Goal: Information Seeking & Learning: Learn about a topic

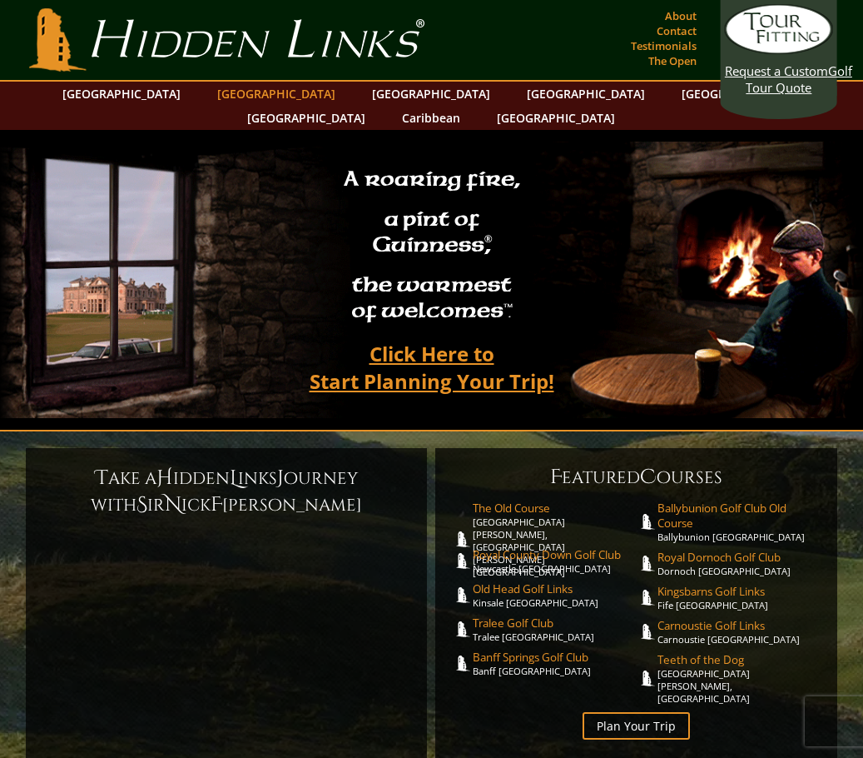
click at [248, 90] on link "[GEOGRAPHIC_DATA]" at bounding box center [276, 94] width 135 height 24
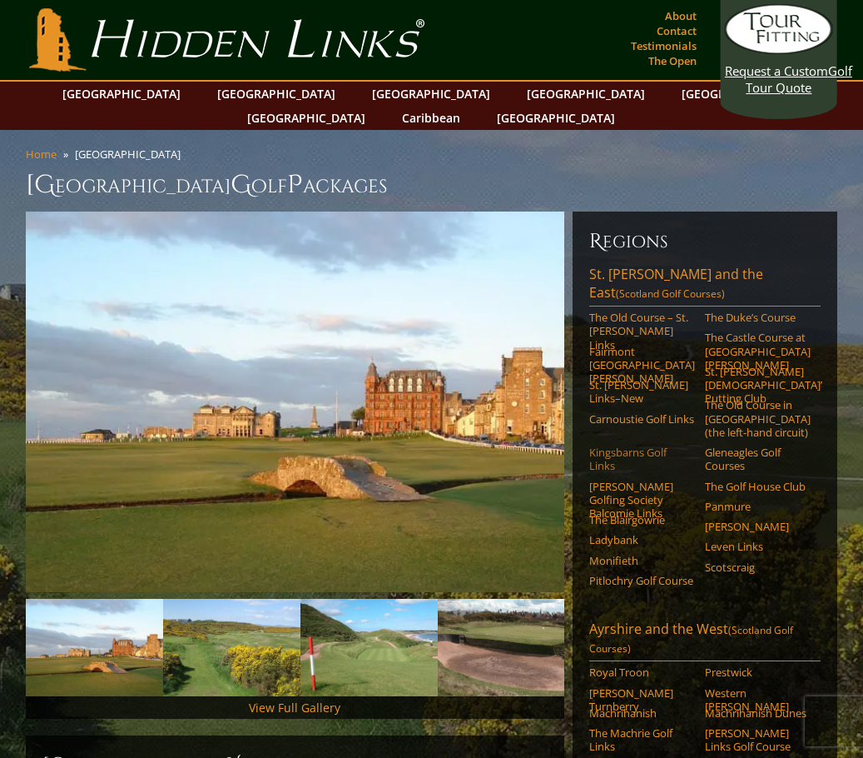
click at [618, 445] on link "Kingsbarns Golf Links" at bounding box center [641, 458] width 105 height 27
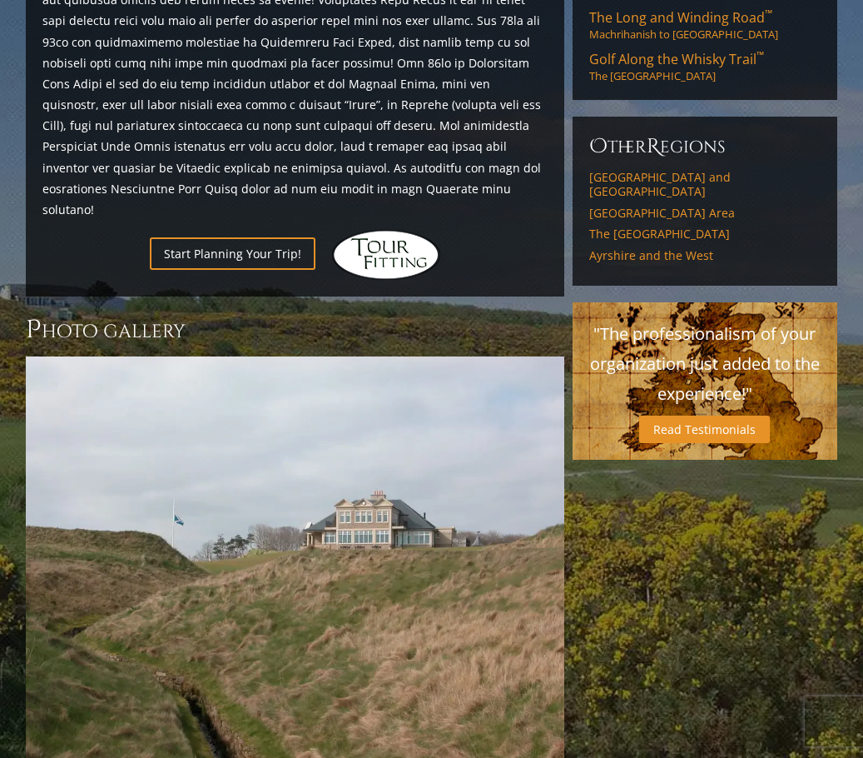
scroll to position [1249, 0]
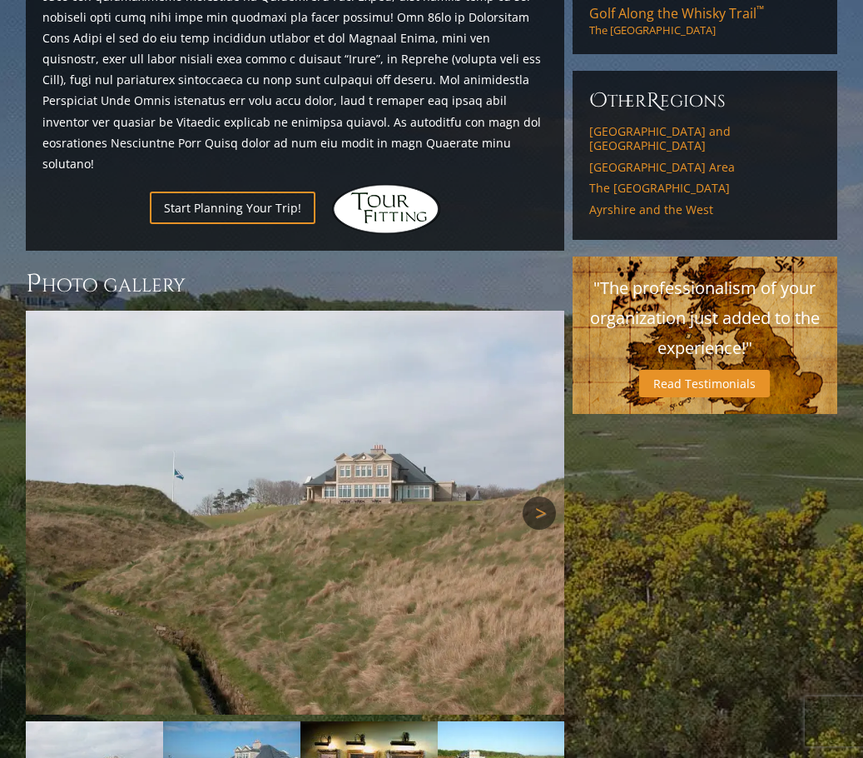
click at [540, 496] on link "Next" at bounding box center [539, 512] width 33 height 33
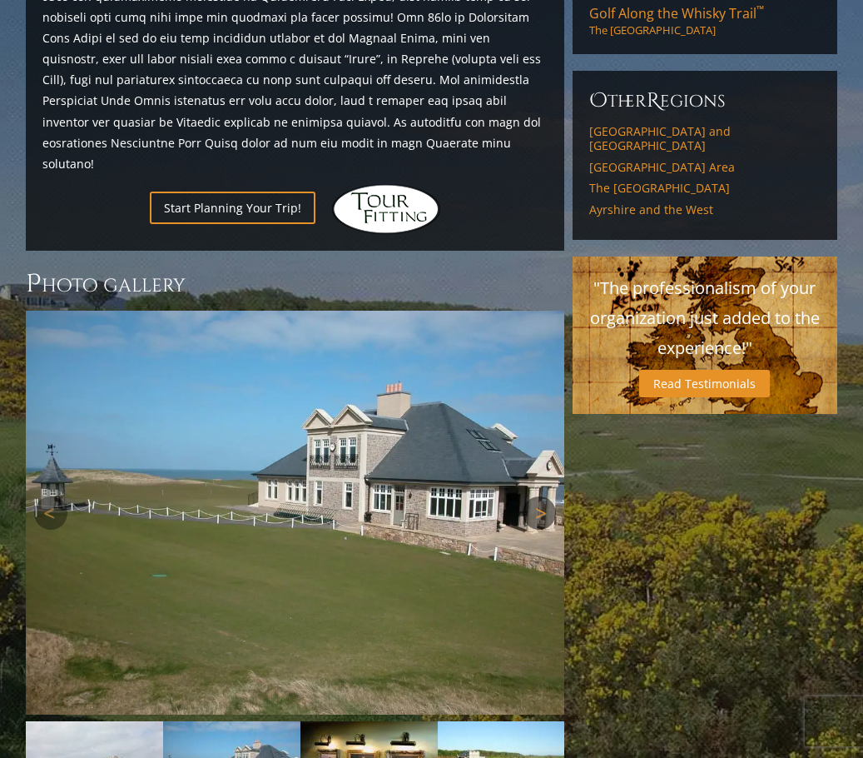
click at [540, 496] on link "Next" at bounding box center [539, 512] width 33 height 33
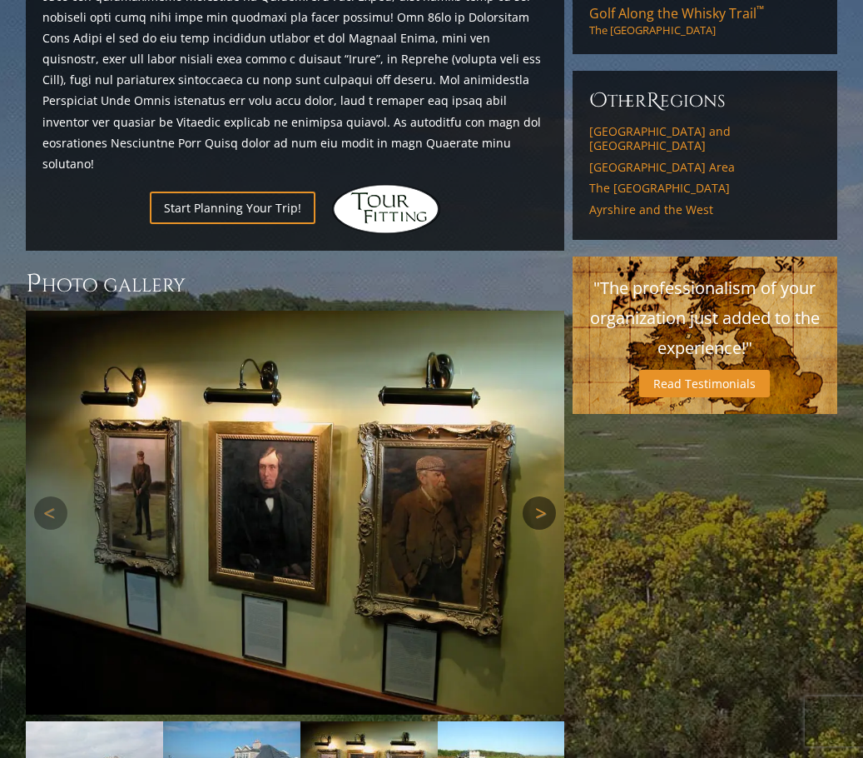
click at [540, 496] on link "Next" at bounding box center [539, 512] width 33 height 33
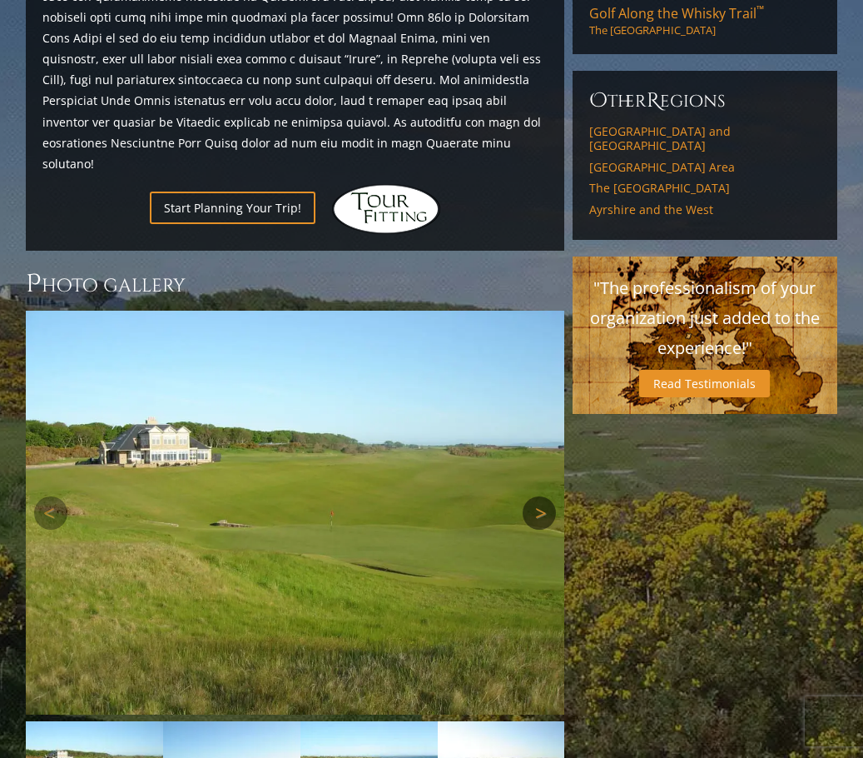
click at [540, 496] on link "Next" at bounding box center [539, 512] width 33 height 33
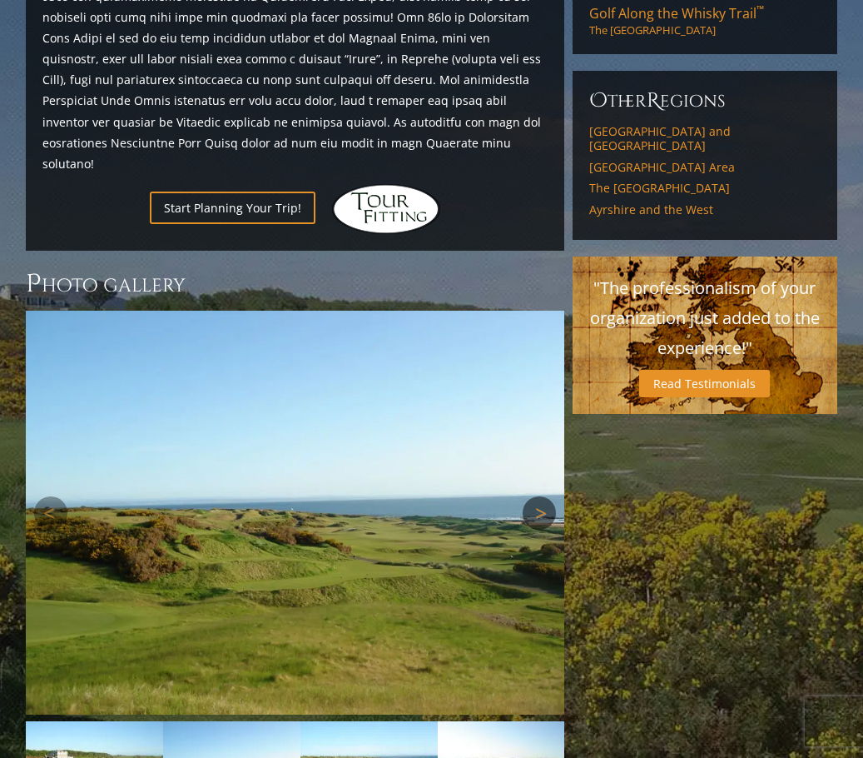
click at [540, 496] on link "Next" at bounding box center [539, 512] width 33 height 33
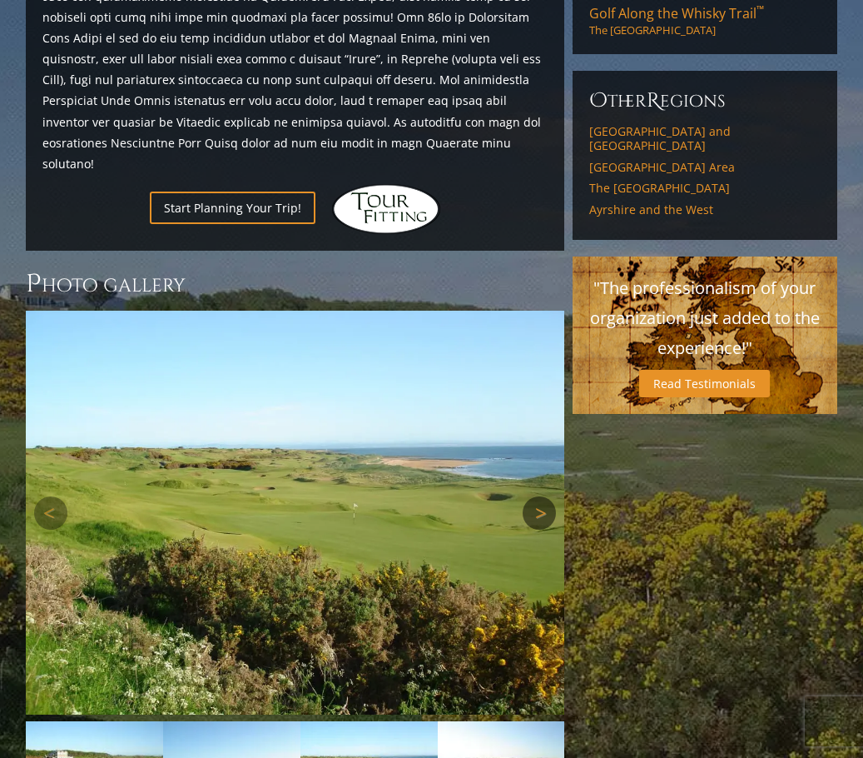
click at [540, 496] on link "Next" at bounding box center [539, 512] width 33 height 33
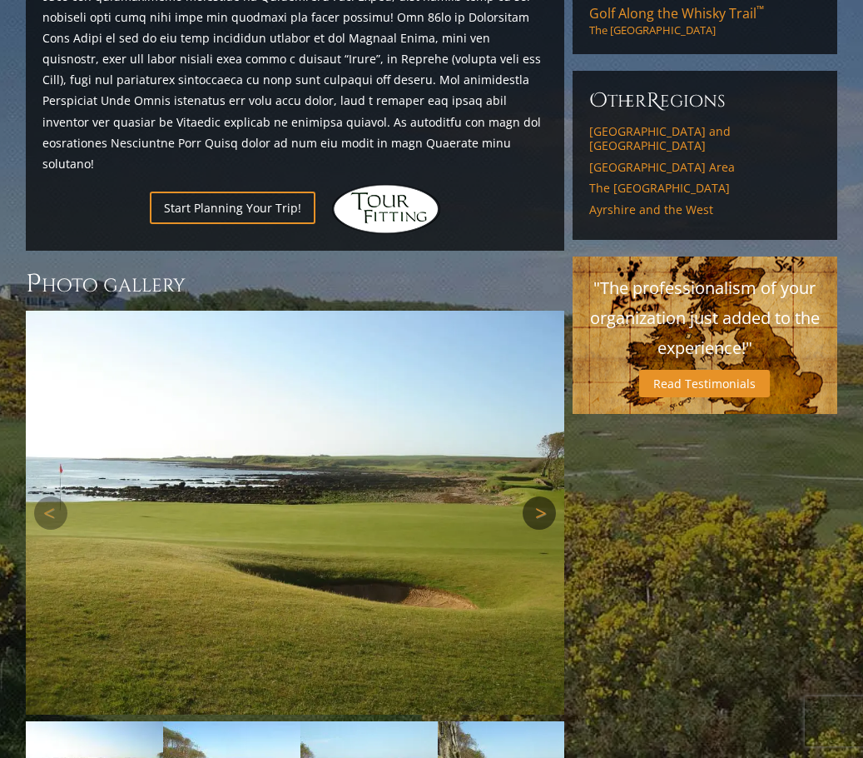
click at [540, 496] on link "Next" at bounding box center [539, 512] width 33 height 33
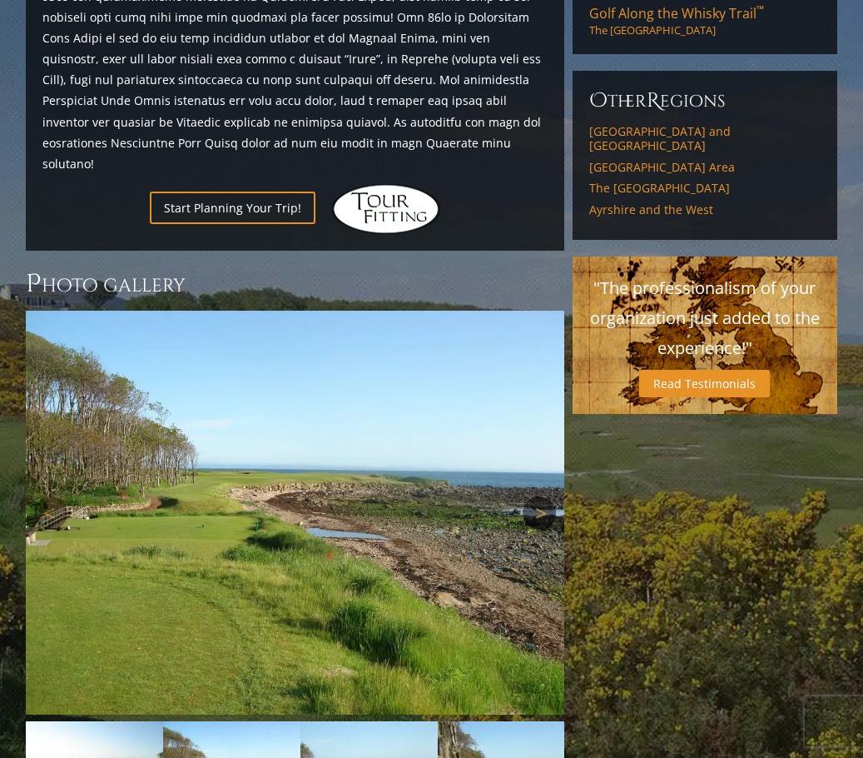
click at [540, 496] on link "Next" at bounding box center [539, 512] width 33 height 33
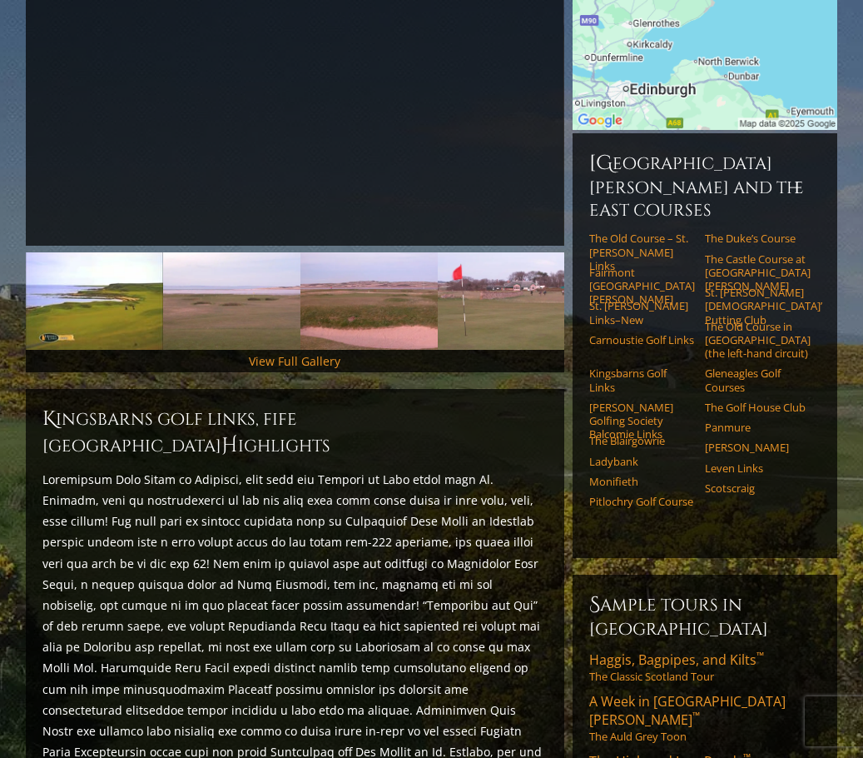
scroll to position [250, 0]
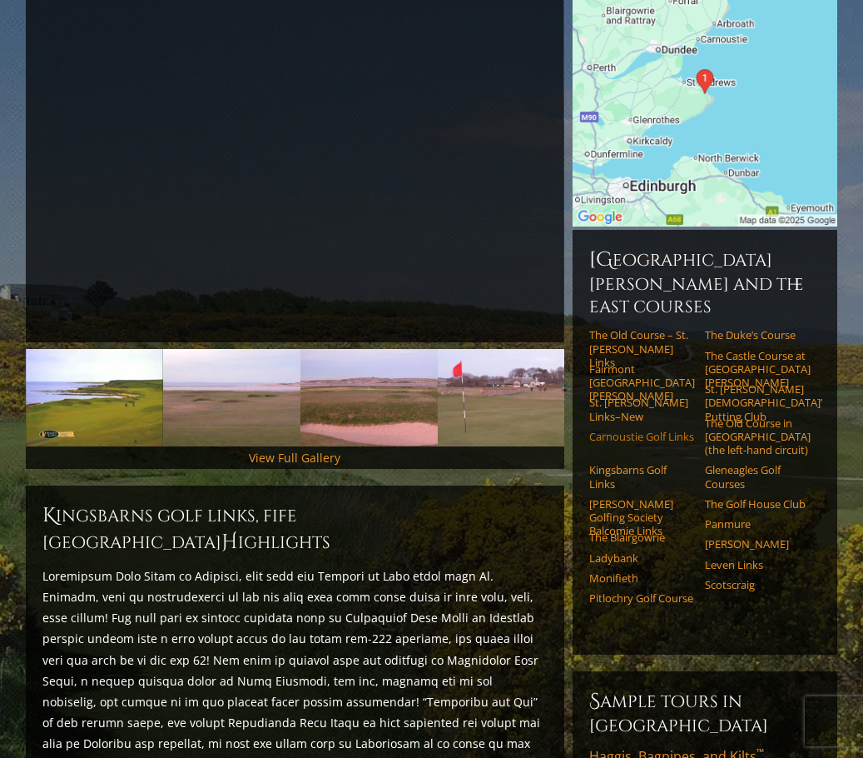
click at [604, 430] on link "Carnoustie Golf Links" at bounding box center [641, 436] width 105 height 13
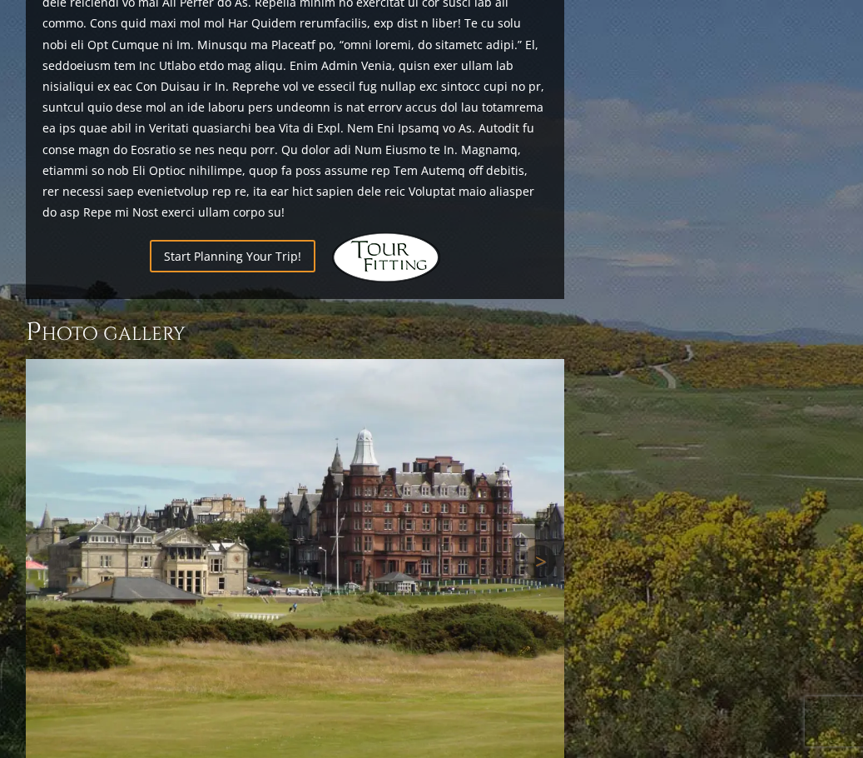
scroll to position [2165, 0]
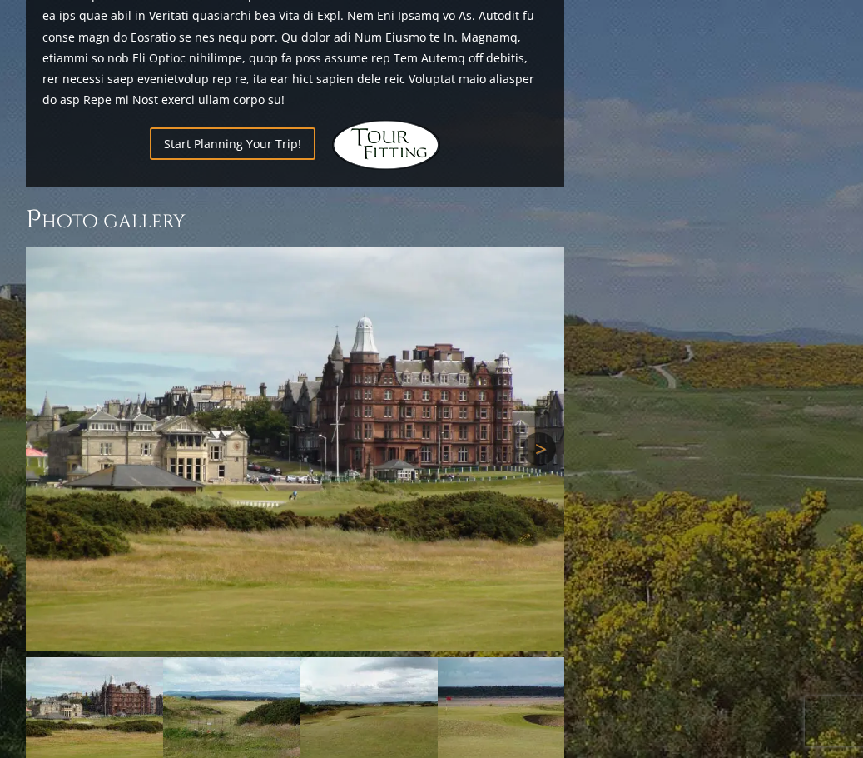
click at [531, 432] on link "Next" at bounding box center [539, 448] width 33 height 33
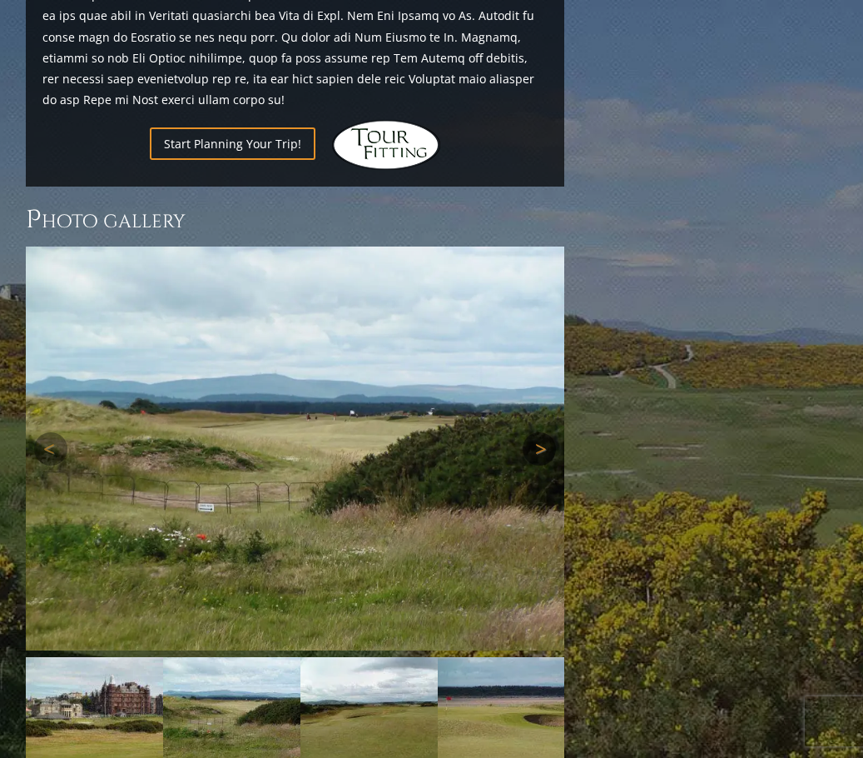
click at [542, 432] on link "Next" at bounding box center [539, 448] width 33 height 33
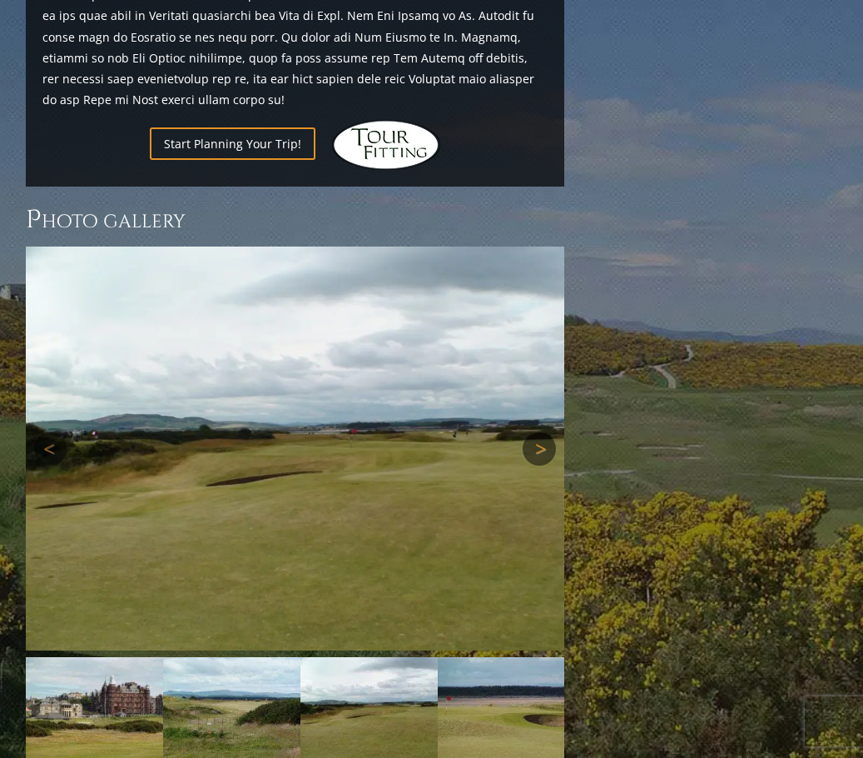
click at [542, 432] on link "Next" at bounding box center [539, 448] width 33 height 33
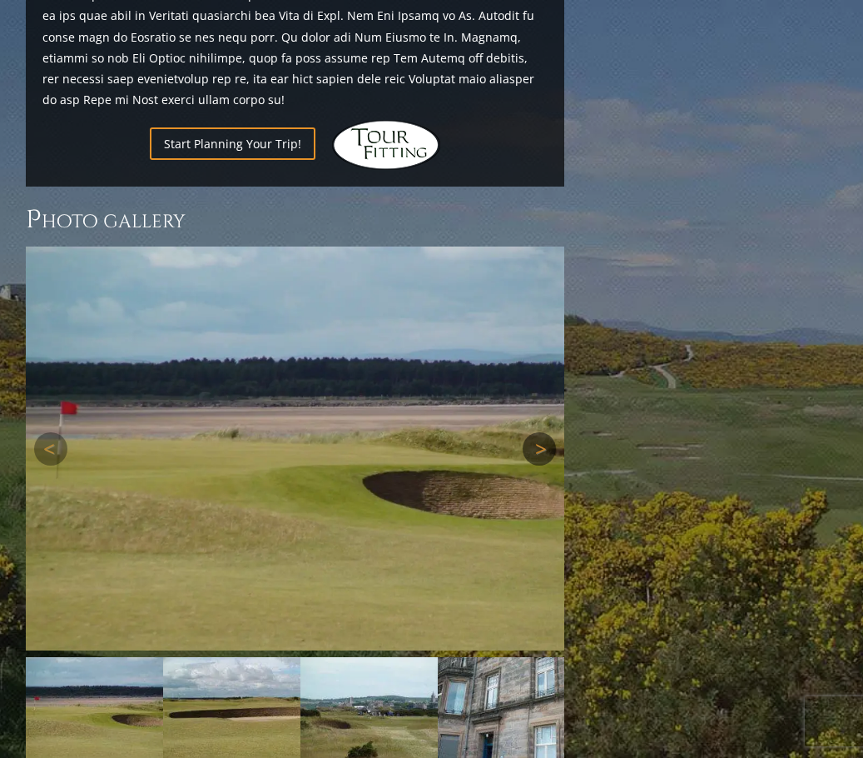
click at [542, 432] on link "Next" at bounding box center [539, 448] width 33 height 33
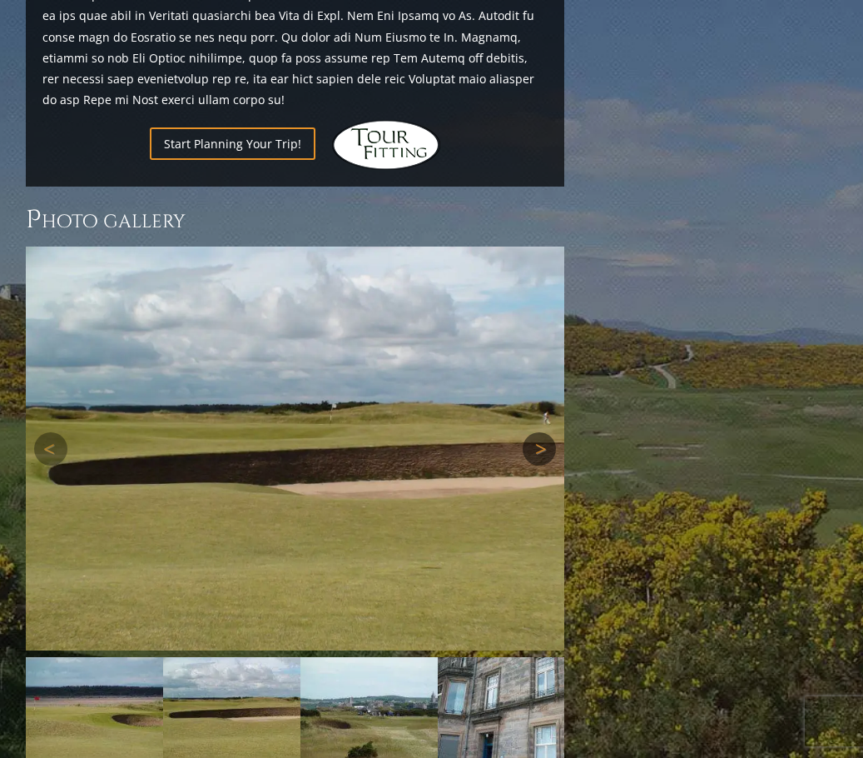
click at [542, 432] on link "Next" at bounding box center [539, 448] width 33 height 33
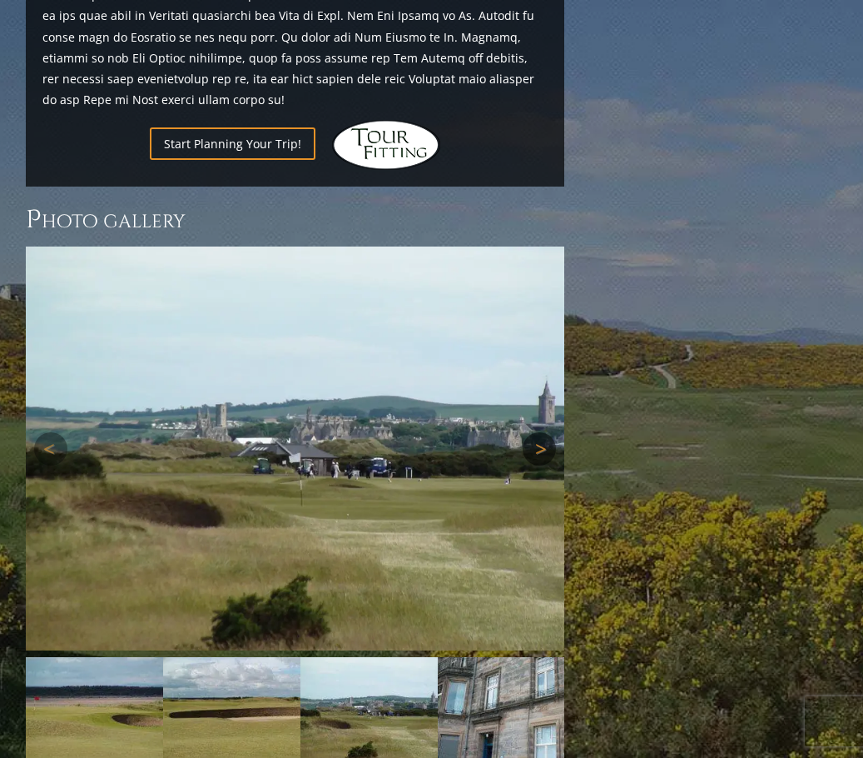
click at [542, 432] on link "Next" at bounding box center [539, 448] width 33 height 33
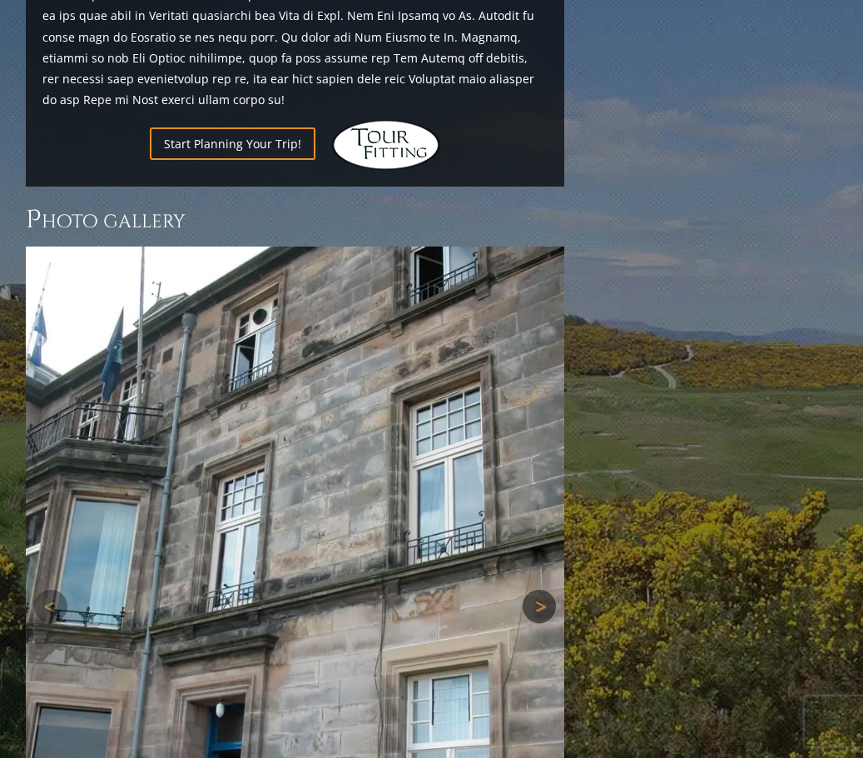
click at [534, 589] on link "Next" at bounding box center [539, 605] width 33 height 33
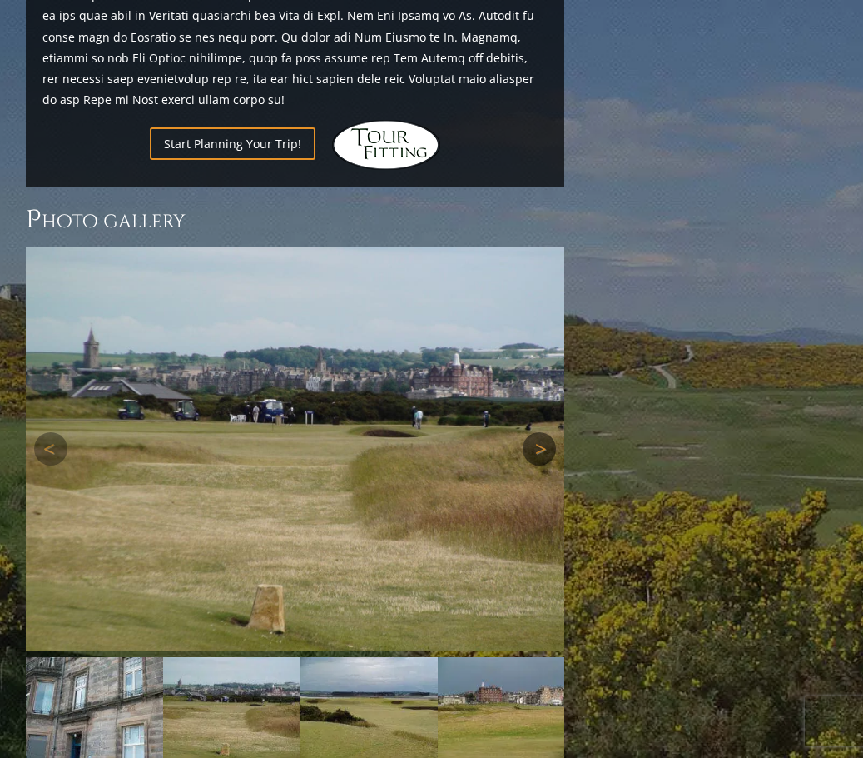
click at [539, 432] on link "Next" at bounding box center [539, 448] width 33 height 33
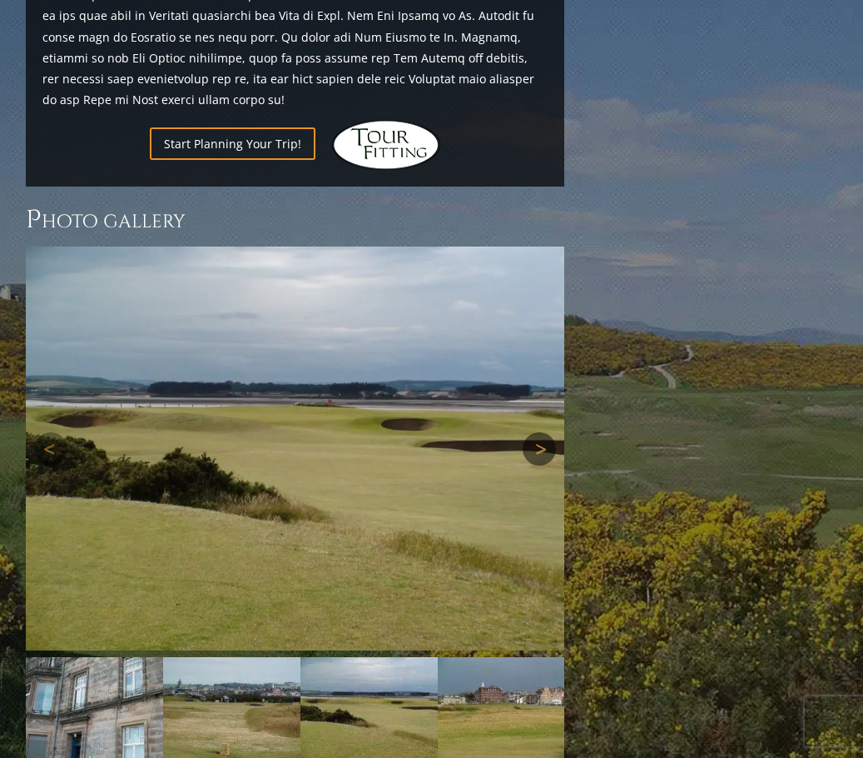
click at [539, 432] on link "Next" at bounding box center [539, 448] width 33 height 33
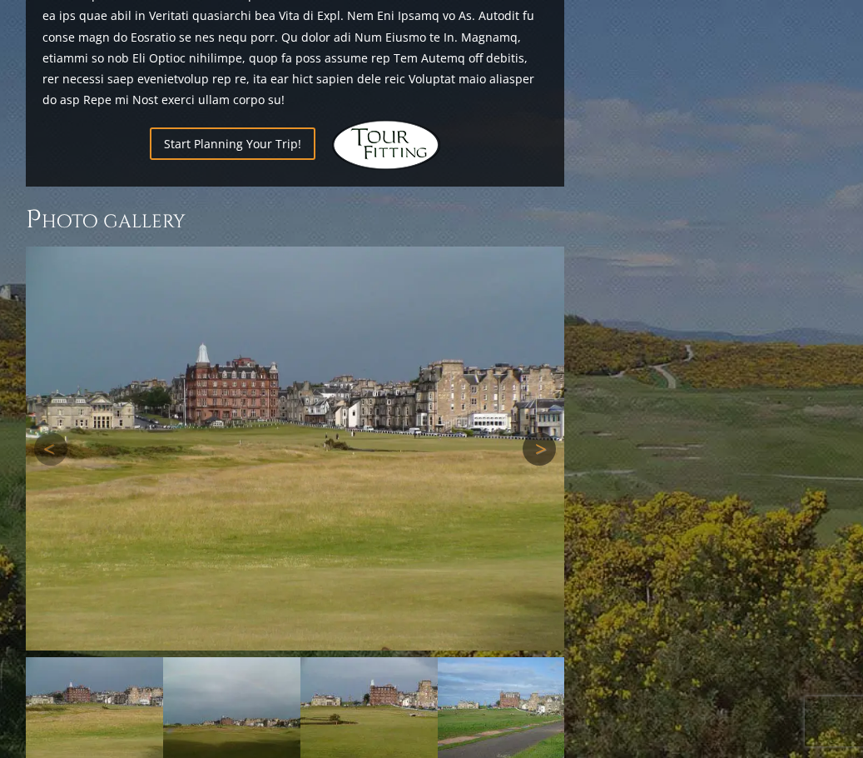
click at [539, 432] on link "Next" at bounding box center [539, 448] width 33 height 33
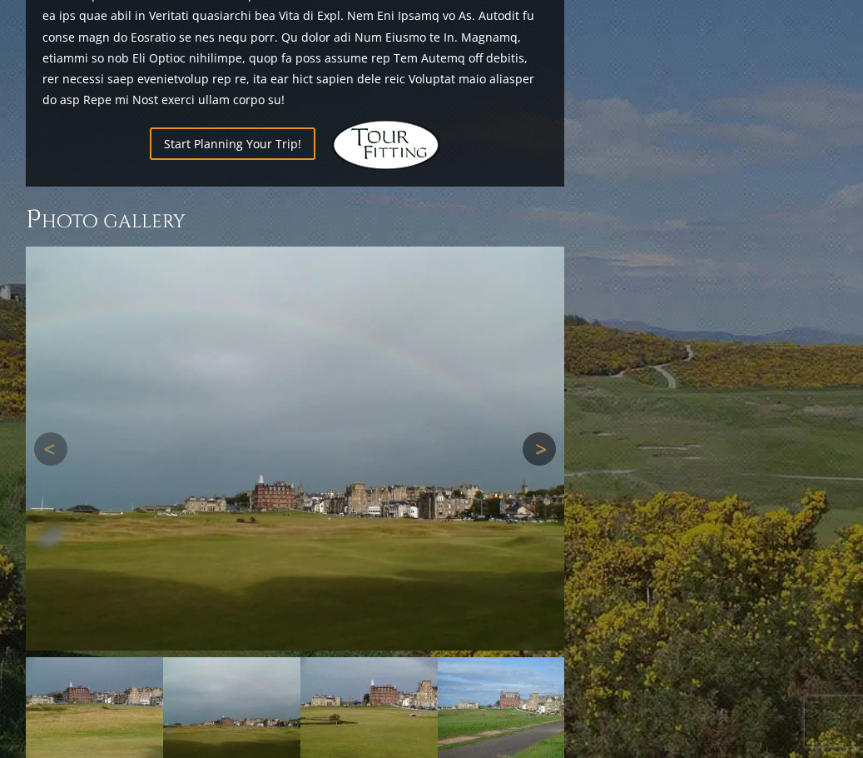
click at [539, 432] on link "Next" at bounding box center [539, 448] width 33 height 33
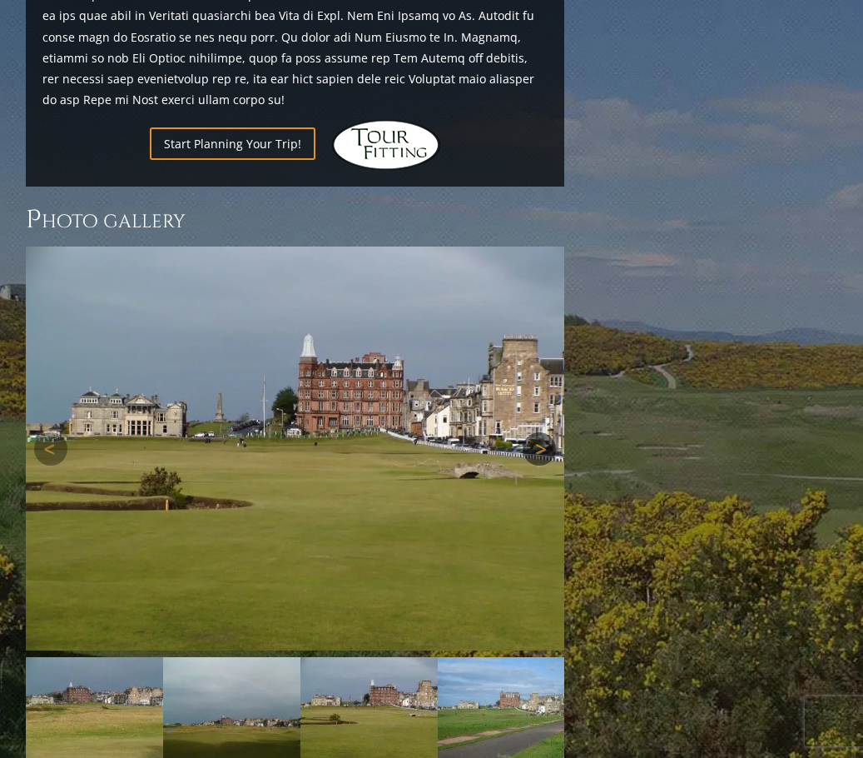
click at [539, 432] on link "Next" at bounding box center [539, 448] width 33 height 33
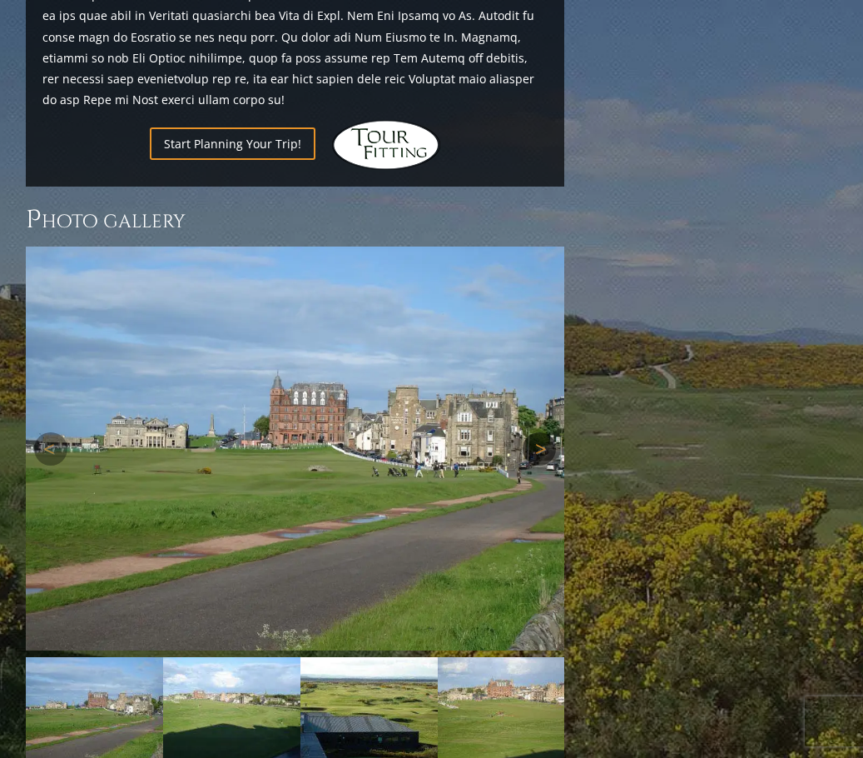
click at [539, 432] on link "Next" at bounding box center [539, 448] width 33 height 33
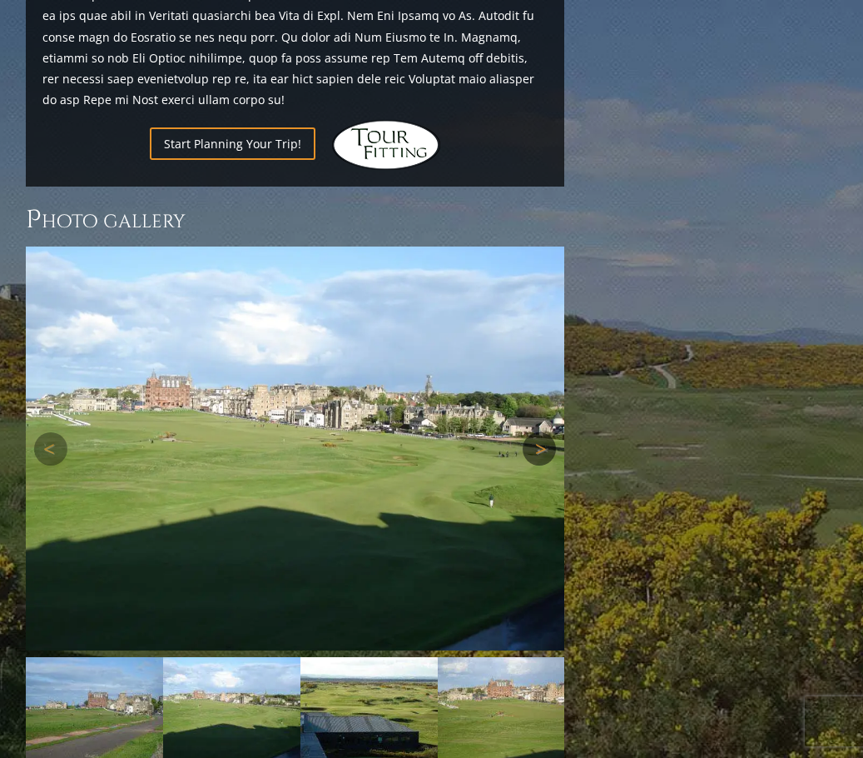
click at [539, 432] on link "Next" at bounding box center [539, 448] width 33 height 33
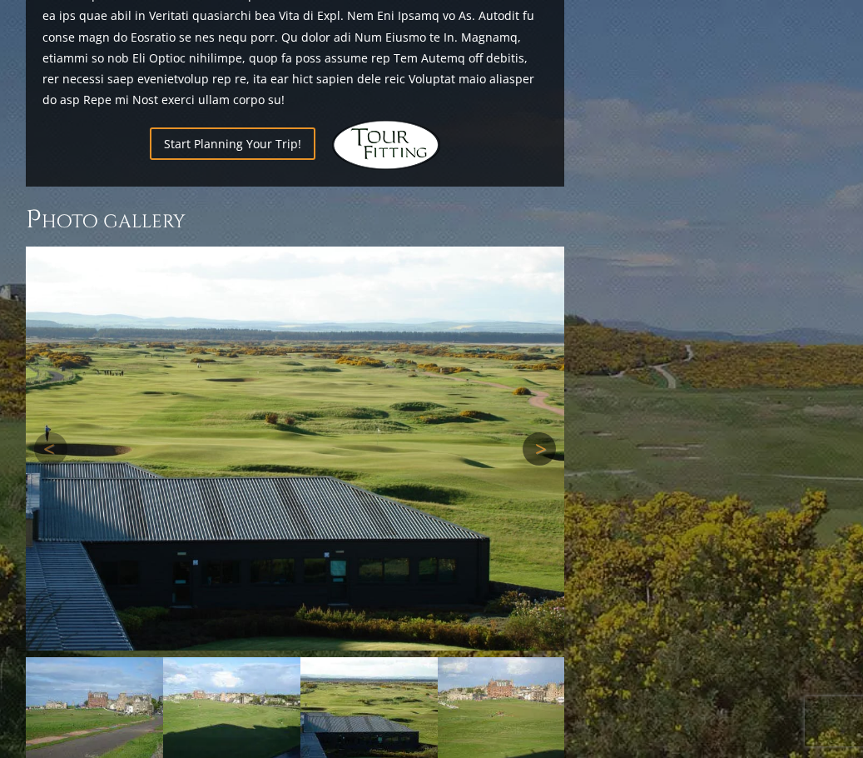
click at [539, 432] on link "Next" at bounding box center [539, 448] width 33 height 33
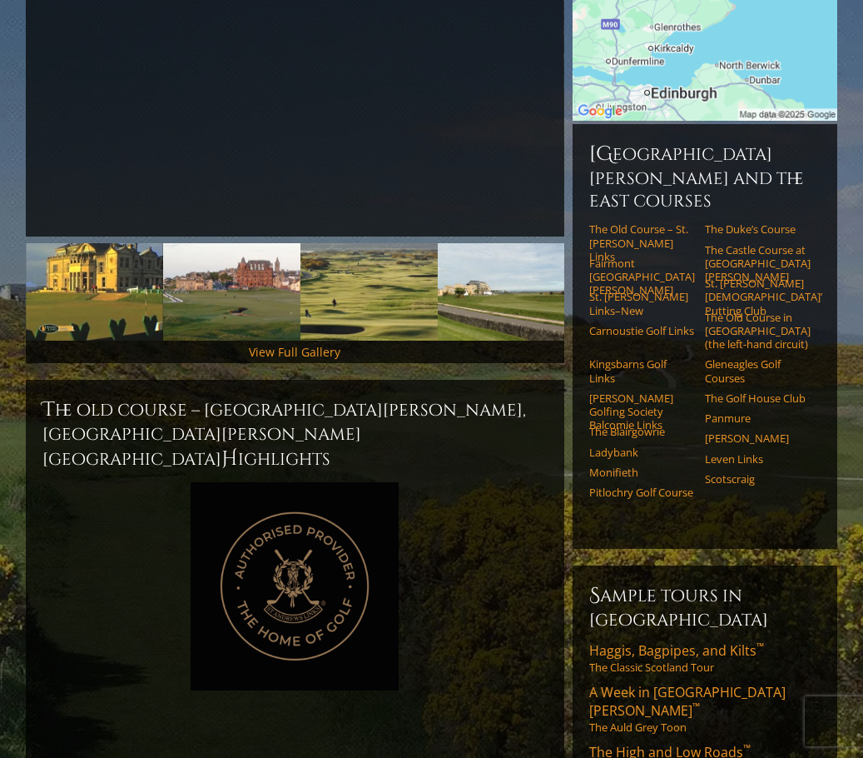
scroll to position [250, 0]
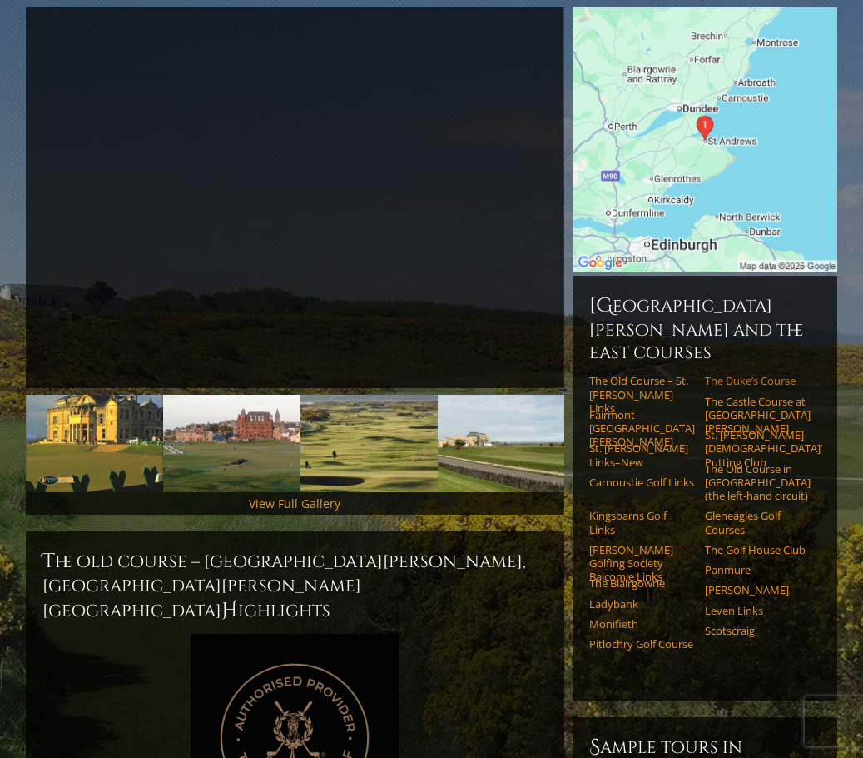
click at [727, 374] on link "The Duke’s Course" at bounding box center [757, 380] width 105 height 13
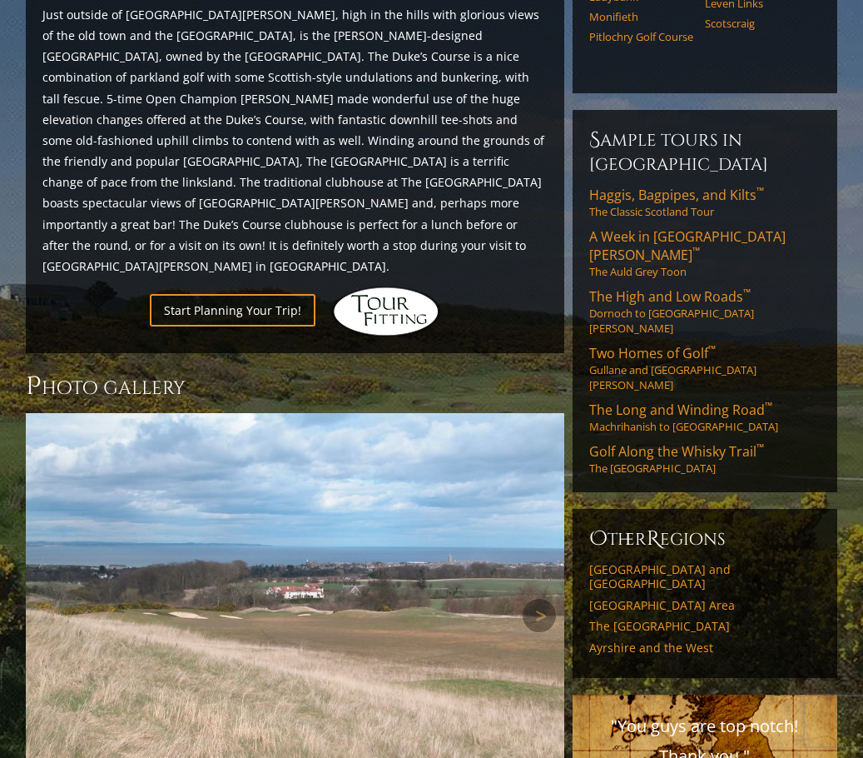
scroll to position [916, 0]
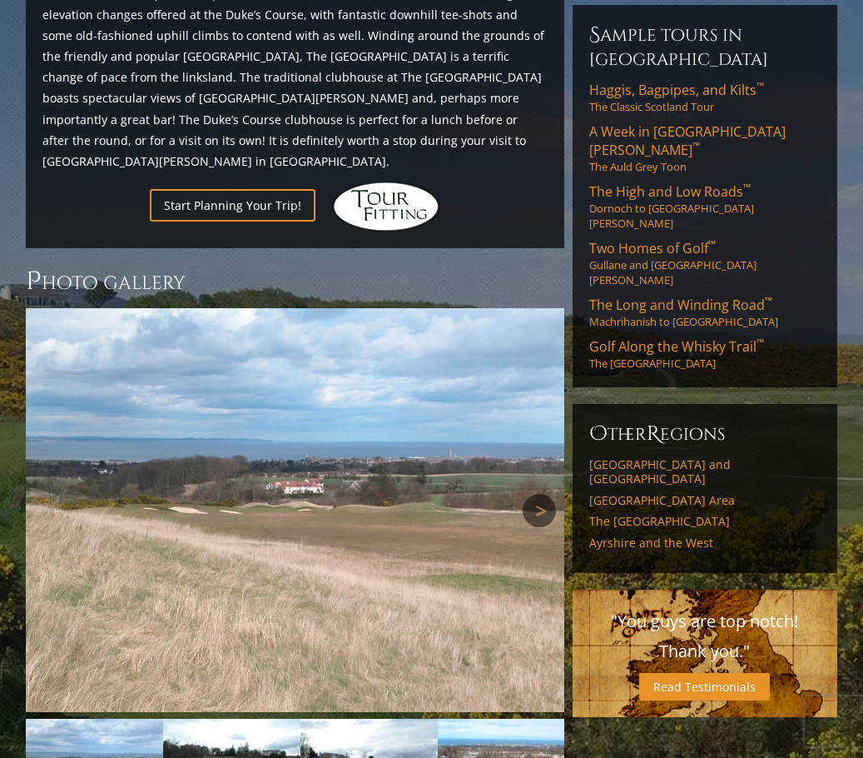
click at [539, 494] on link "Next" at bounding box center [539, 510] width 33 height 33
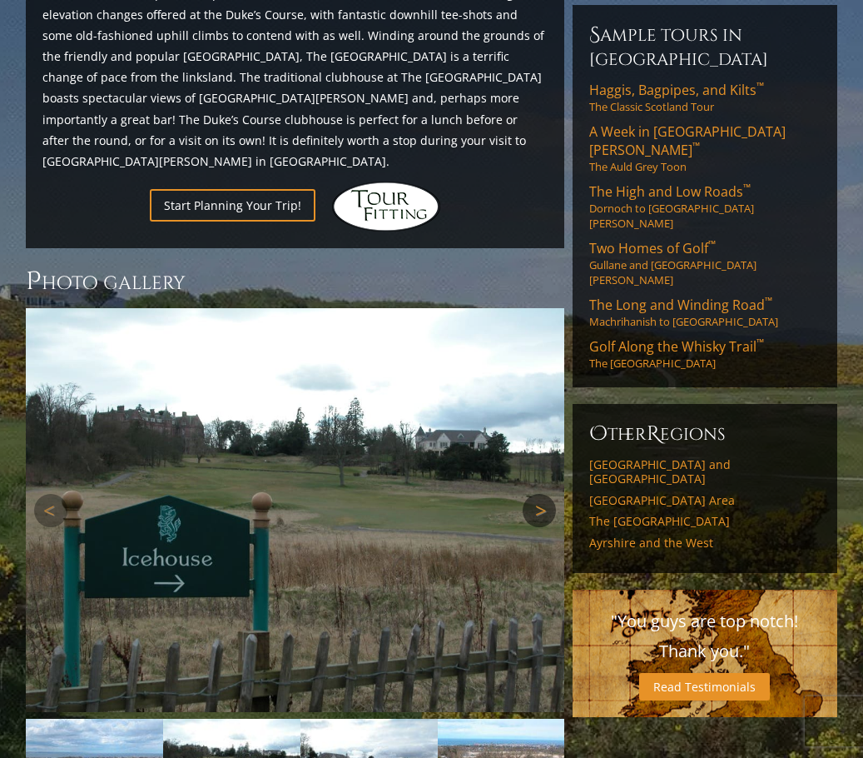
click at [539, 494] on link "Next" at bounding box center [539, 510] width 33 height 33
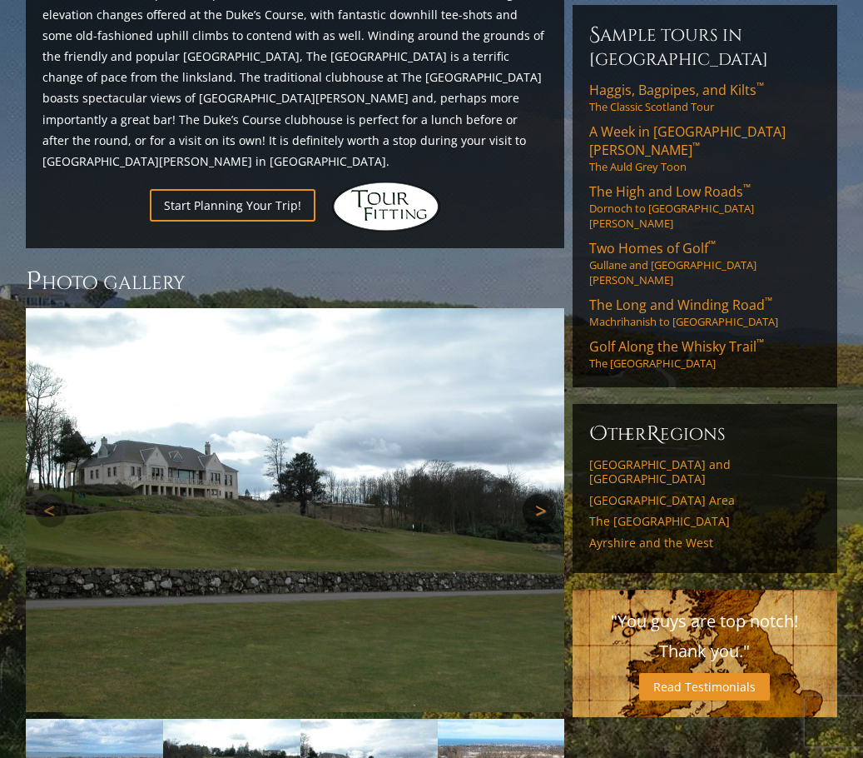
click at [539, 494] on link "Next" at bounding box center [539, 510] width 33 height 33
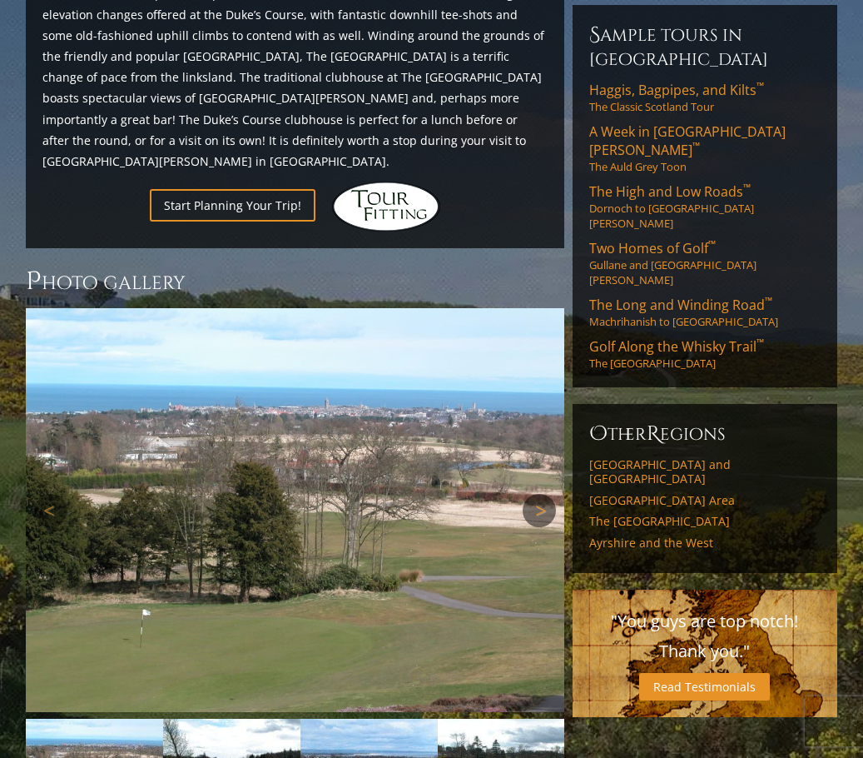
click at [539, 494] on link "Next" at bounding box center [539, 510] width 33 height 33
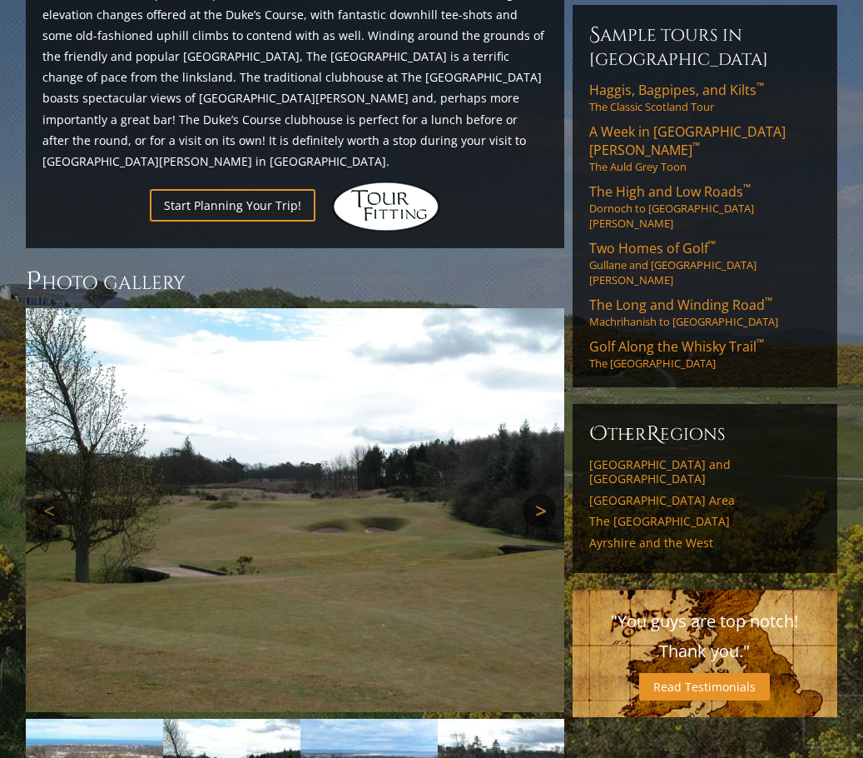
click at [539, 494] on link "Next" at bounding box center [539, 510] width 33 height 33
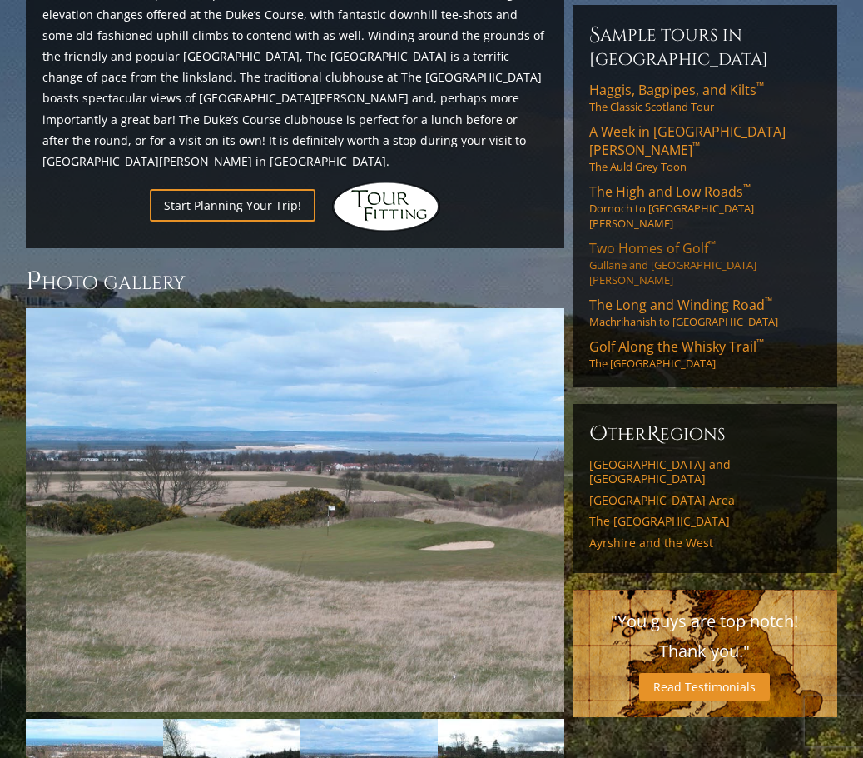
click at [629, 239] on span "Two Homes of Golf ™" at bounding box center [652, 248] width 127 height 18
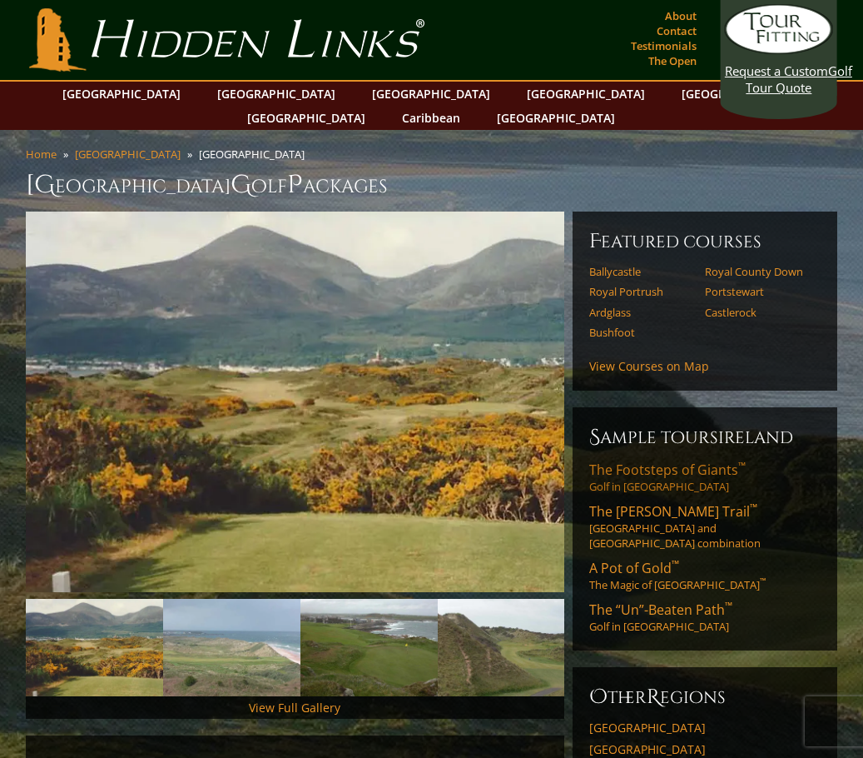
click at [643, 460] on span "The Footsteps of Giants ™" at bounding box center [667, 469] width 157 height 18
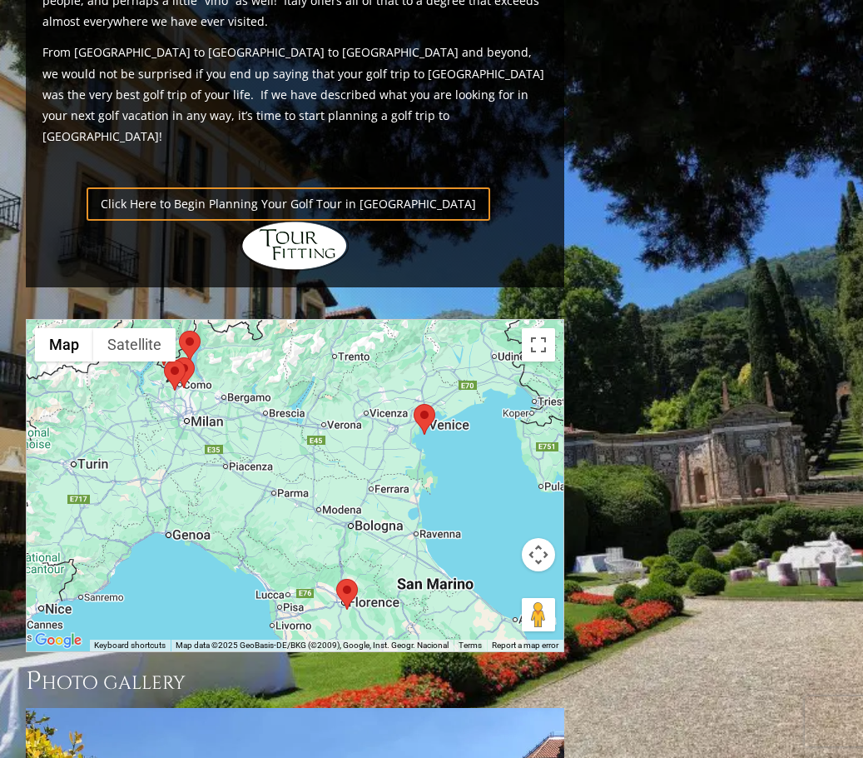
scroll to position [1166, 0]
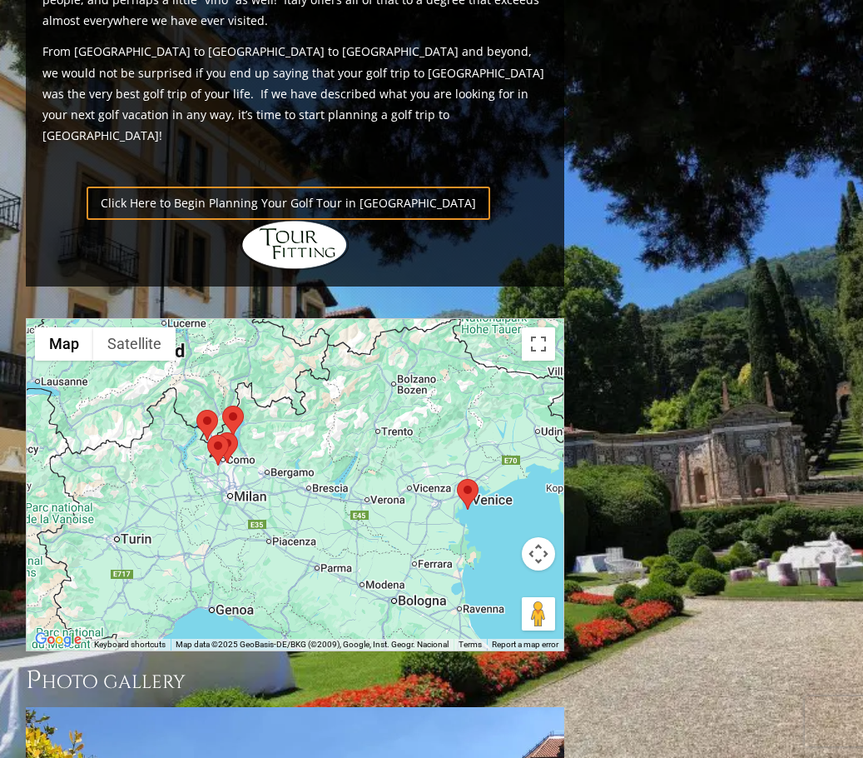
drag, startPoint x: 331, startPoint y: 430, endPoint x: 374, endPoint y: 506, distance: 86.8
click at [374, 506] on div at bounding box center [295, 484] width 537 height 331
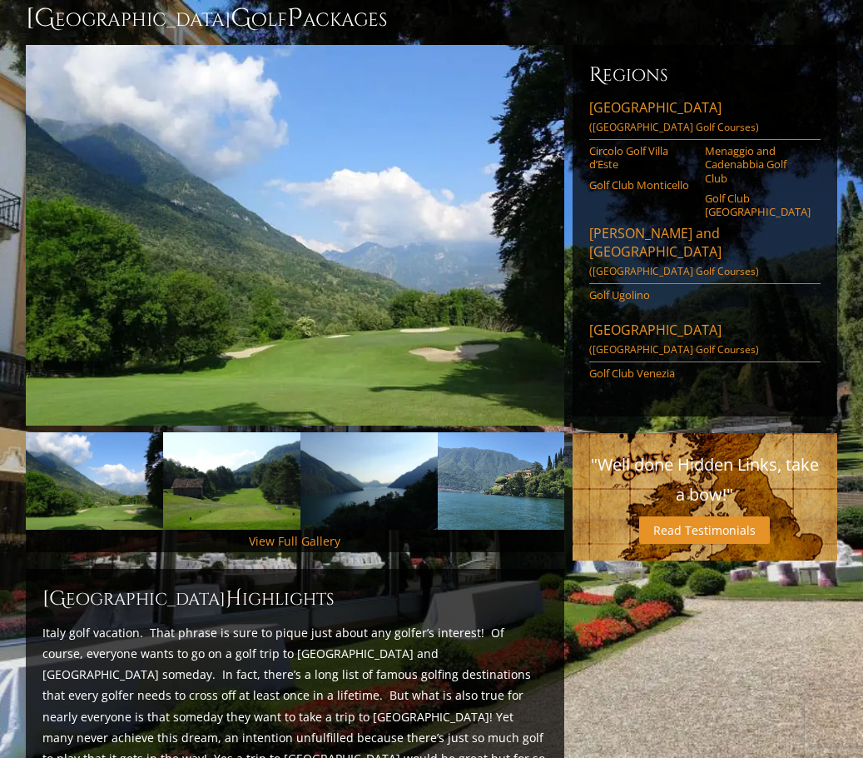
scroll to position [0, 0]
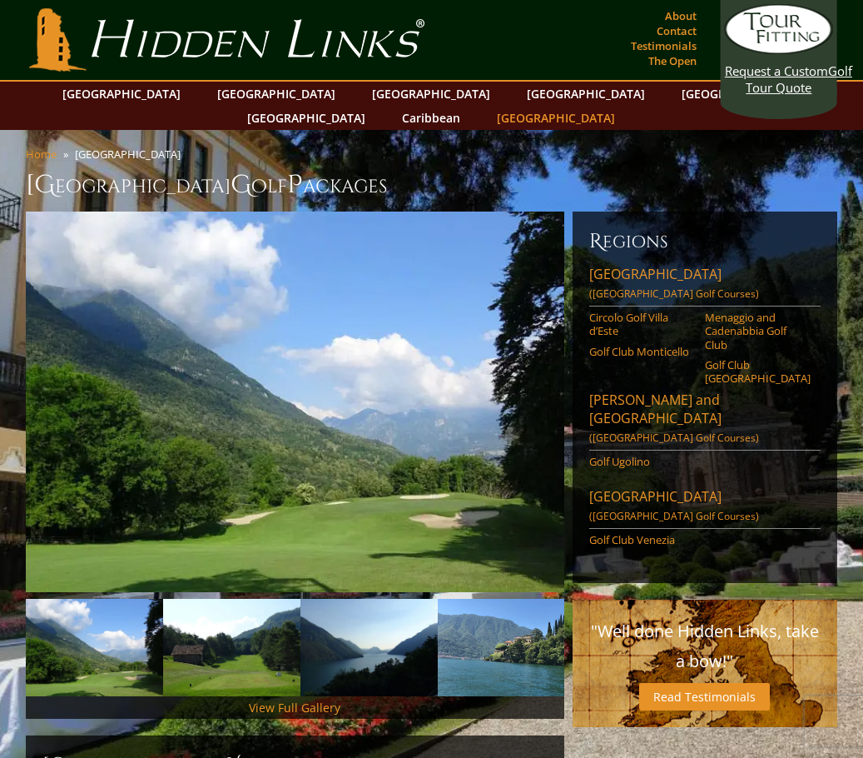
click at [624, 106] on link "[GEOGRAPHIC_DATA]" at bounding box center [556, 118] width 135 height 24
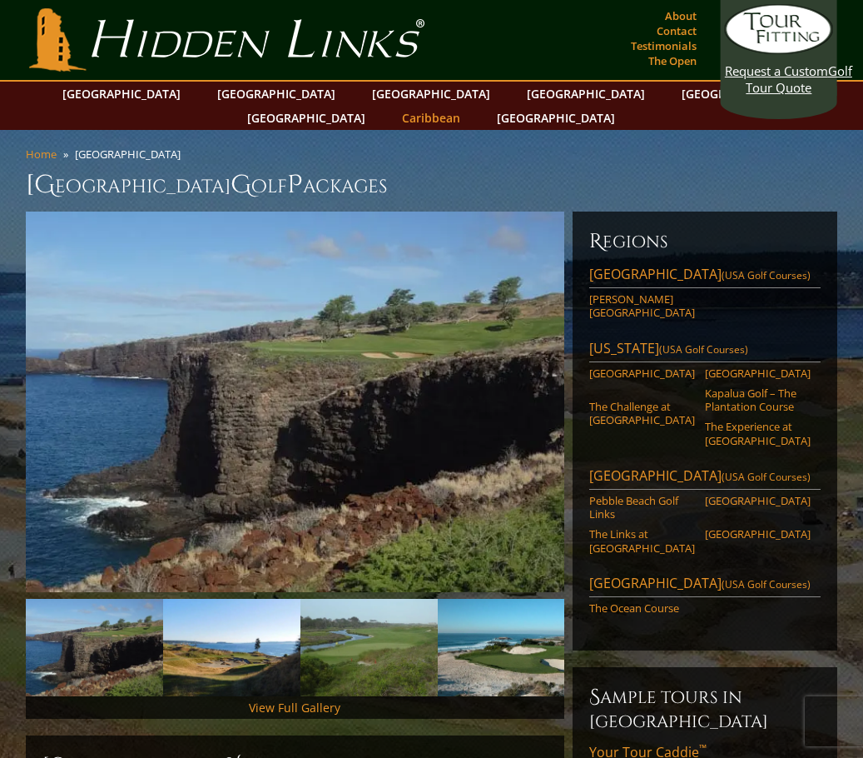
click at [469, 106] on link "Caribbean" at bounding box center [431, 118] width 75 height 24
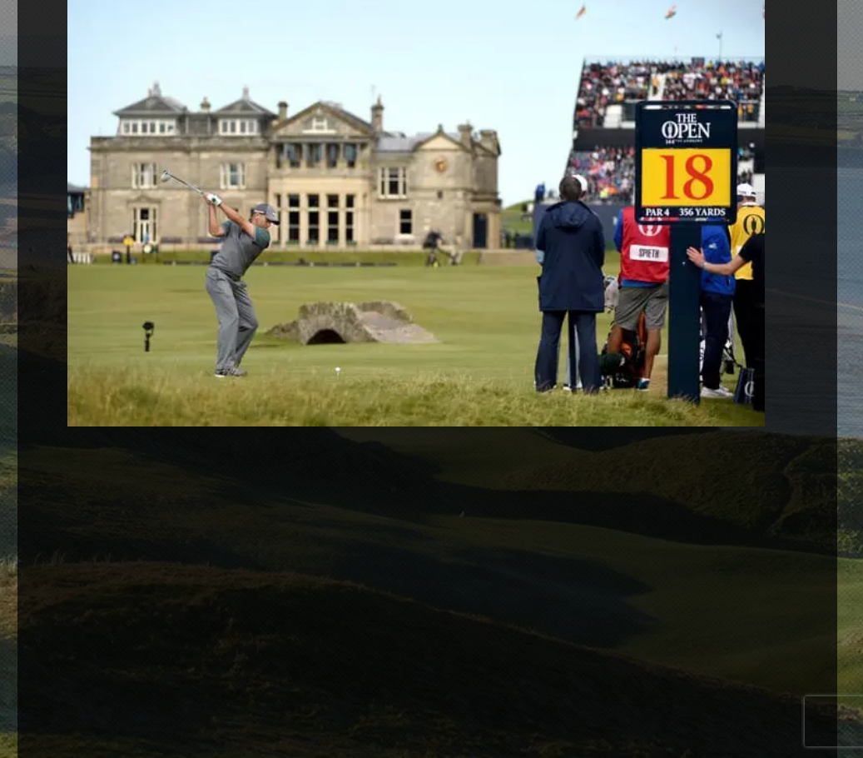
scroll to position [3746, 0]
